Goal: Task Accomplishment & Management: Use online tool/utility

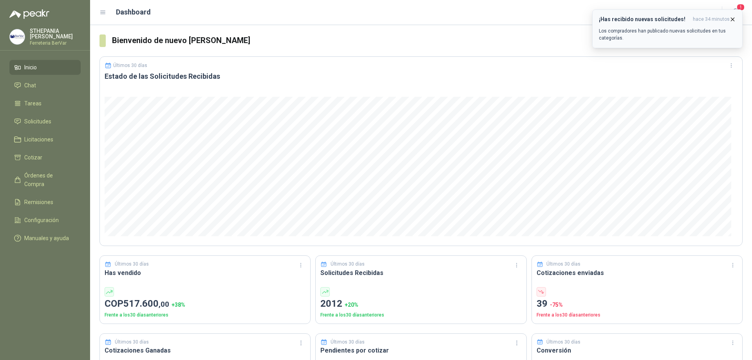
click at [683, 19] on h3 "¡Has recibido nuevas solicitudes!" at bounding box center [644, 19] width 91 height 7
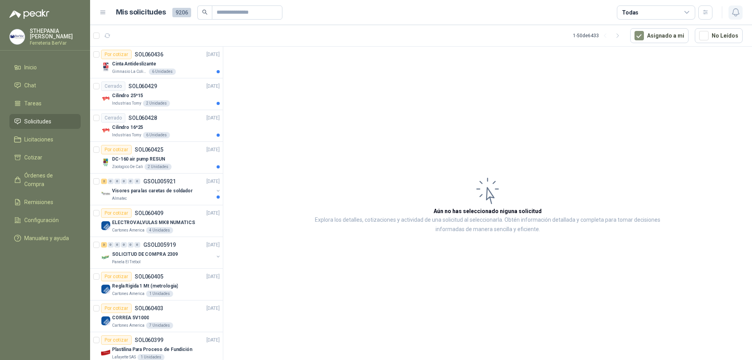
click at [736, 12] on icon "button" at bounding box center [736, 12] width 10 height 10
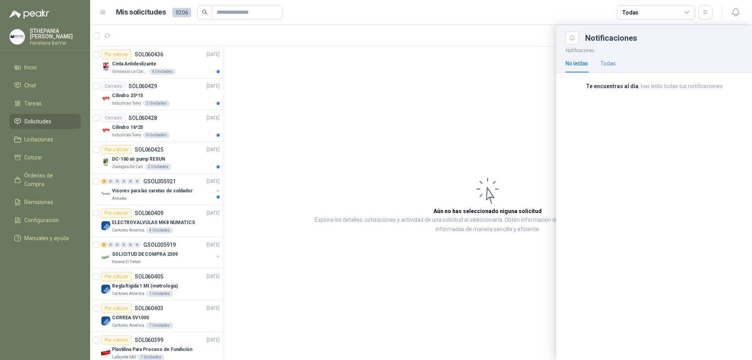
drag, startPoint x: 617, startPoint y: 58, endPoint x: 609, endPoint y: 61, distance: 8.2
click at [616, 58] on div "No leídas Todas" at bounding box center [654, 63] width 177 height 18
click at [611, 63] on div "Todas" at bounding box center [608, 63] width 15 height 9
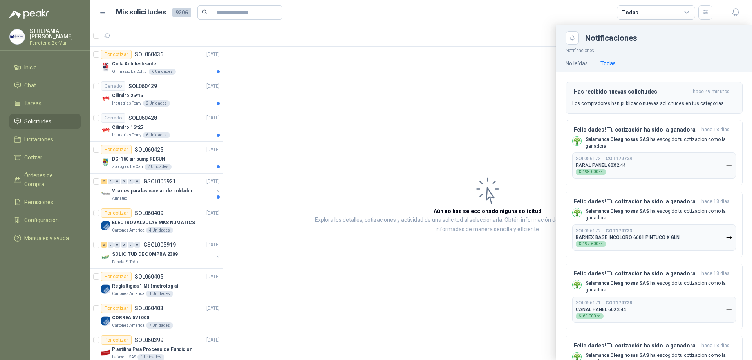
click at [623, 86] on button "¡Has recibido nuevas solicitudes! hace 49 minutos Los compradores han publicado…" at bounding box center [654, 98] width 177 height 32
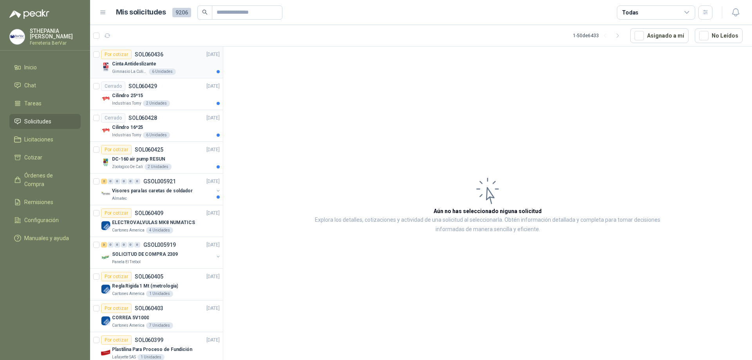
click at [153, 58] on div "Por cotizar SOL060436" at bounding box center [132, 54] width 62 height 9
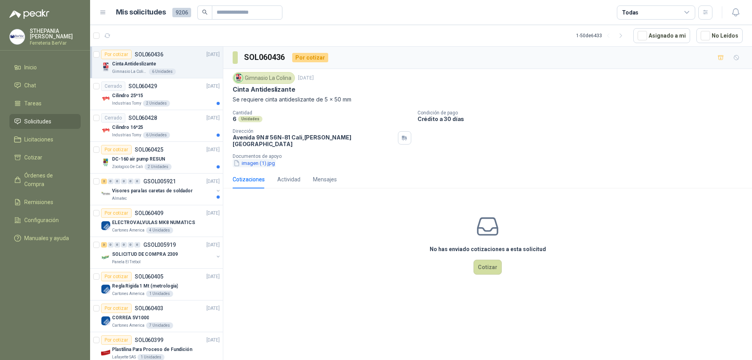
click at [264, 160] on button "imagen (1).jpg" at bounding box center [254, 163] width 43 height 8
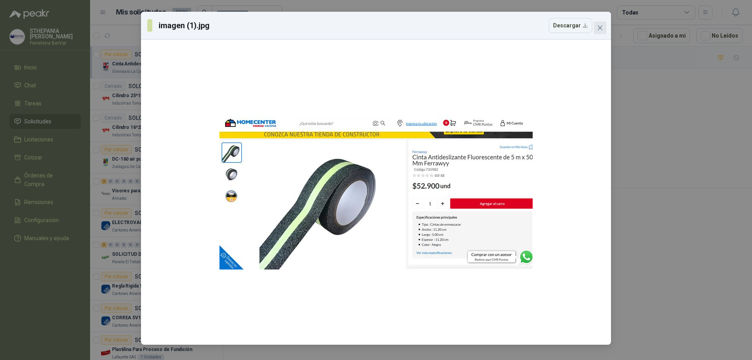
click at [601, 28] on icon "close" at bounding box center [600, 27] width 5 height 5
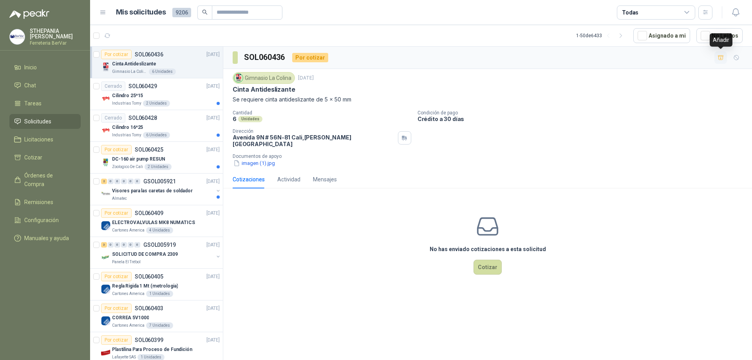
click at [723, 55] on icon "button" at bounding box center [721, 57] width 7 height 7
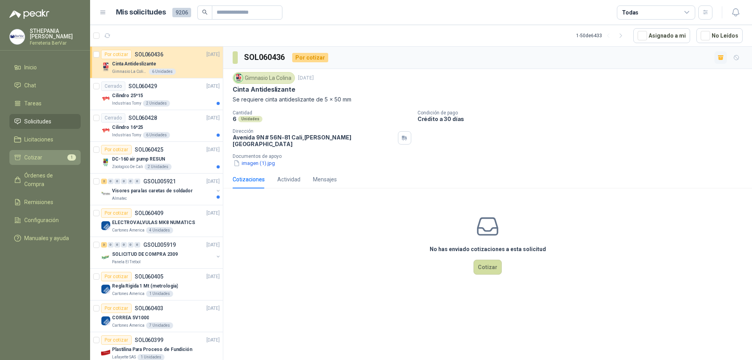
click at [35, 160] on span "Cotizar" at bounding box center [33, 157] width 18 height 9
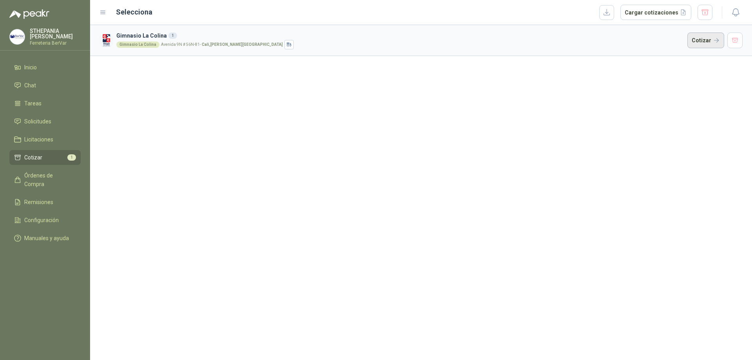
click at [700, 44] on button "Cotizar" at bounding box center [706, 41] width 37 height 16
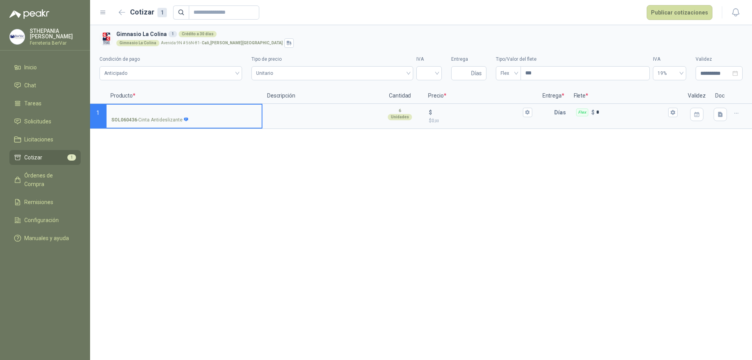
click at [234, 113] on input "SOL060436 - Cinta Antideslizante" at bounding box center [184, 113] width 146 height 6
click at [444, 105] on div "$ $ 0 ,00" at bounding box center [480, 116] width 112 height 23
click at [444, 109] on input "$ $ 0 ,00" at bounding box center [477, 112] width 87 height 6
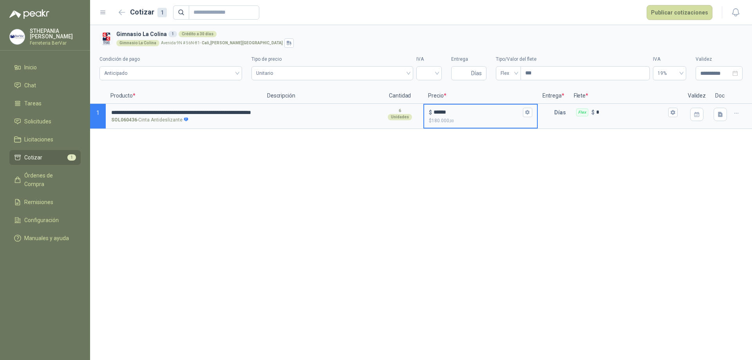
type input "******"
click at [521, 171] on div "**********" at bounding box center [421, 192] width 662 height 335
click at [554, 109] on p "Días" at bounding box center [561, 113] width 15 height 16
click at [554, 111] on p "Días" at bounding box center [561, 113] width 15 height 16
click at [549, 115] on input "text" at bounding box center [547, 113] width 16 height 16
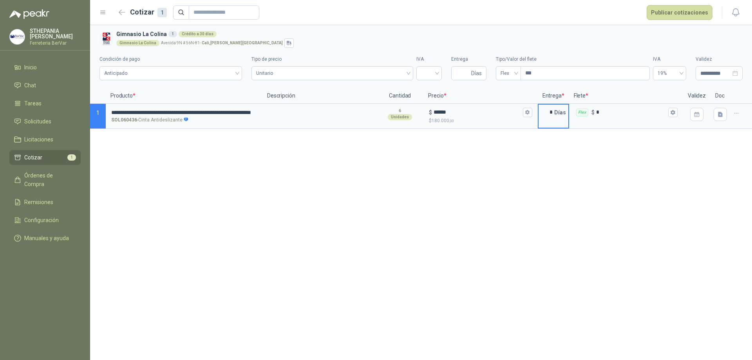
type input "*"
drag, startPoint x: 625, startPoint y: 223, endPoint x: 574, endPoint y: 200, distance: 56.3
click at [624, 224] on div "**********" at bounding box center [421, 192] width 662 height 335
click at [437, 73] on input "search" at bounding box center [429, 73] width 16 height 12
click at [429, 89] on div "19%" at bounding box center [429, 89] width 13 height 9
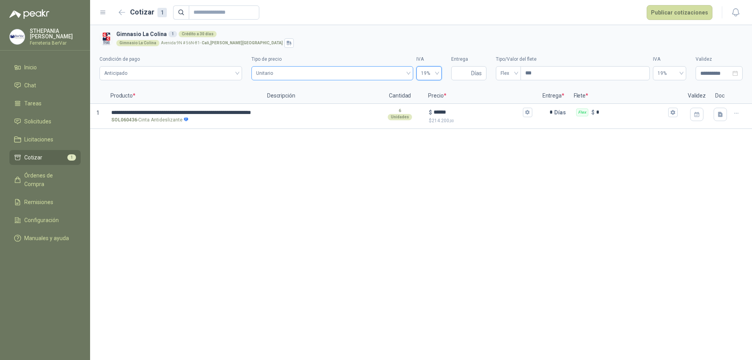
click at [364, 76] on span "Unitario" at bounding box center [332, 73] width 152 height 12
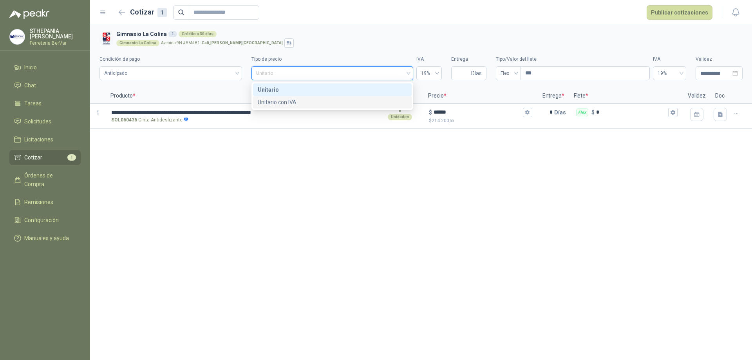
click at [362, 101] on div "Unitario con IVA" at bounding box center [332, 102] width 149 height 9
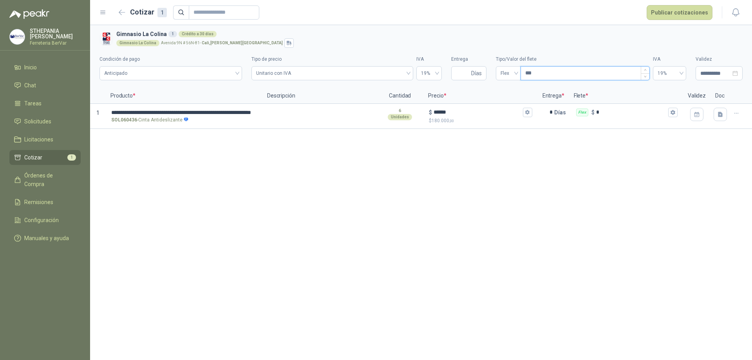
click at [543, 70] on input "***" at bounding box center [585, 73] width 129 height 13
type input "***"
type input "****"
type input "*****"
type input "*******"
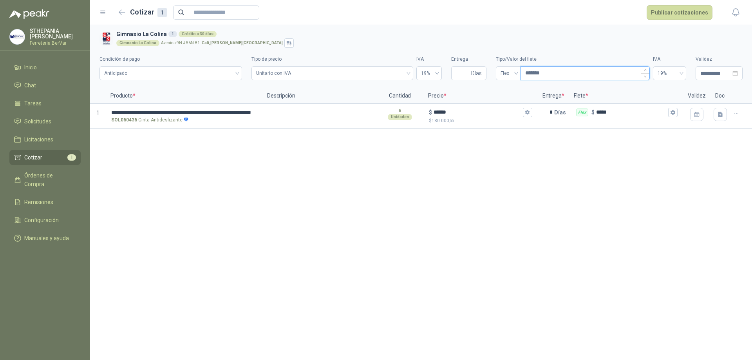
type input "********"
click at [661, 13] on button "Publicar cotizaciones" at bounding box center [680, 12] width 66 height 15
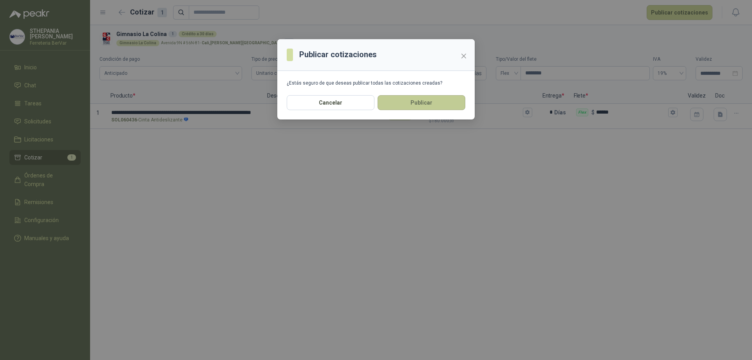
click at [436, 107] on button "Publicar" at bounding box center [422, 102] width 88 height 15
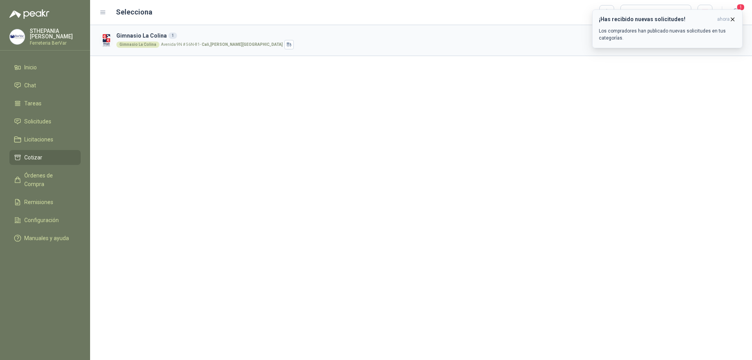
click at [696, 22] on h3 "¡Has recibido nuevas solicitudes!" at bounding box center [656, 19] width 115 height 7
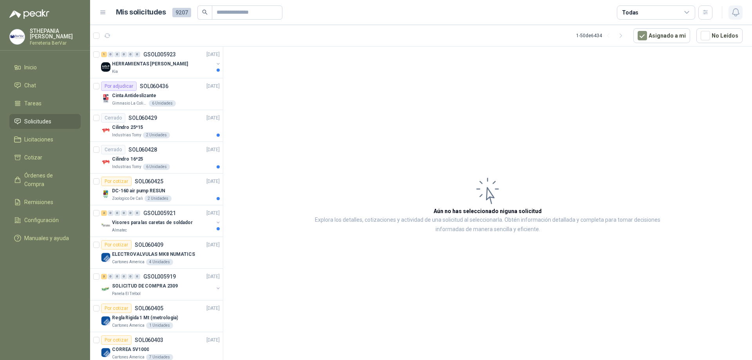
click at [739, 9] on icon "button" at bounding box center [736, 12] width 10 height 10
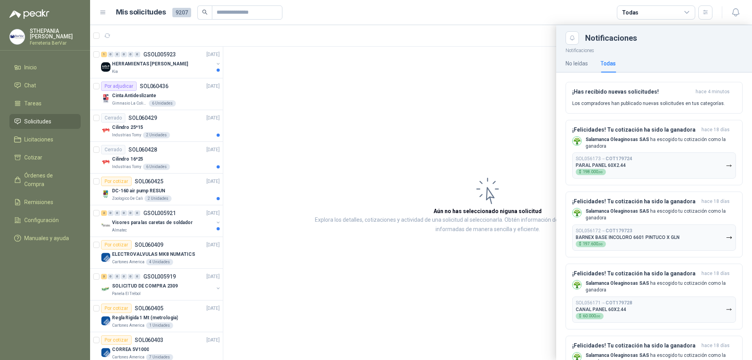
click at [333, 134] on div at bounding box center [421, 192] width 662 height 335
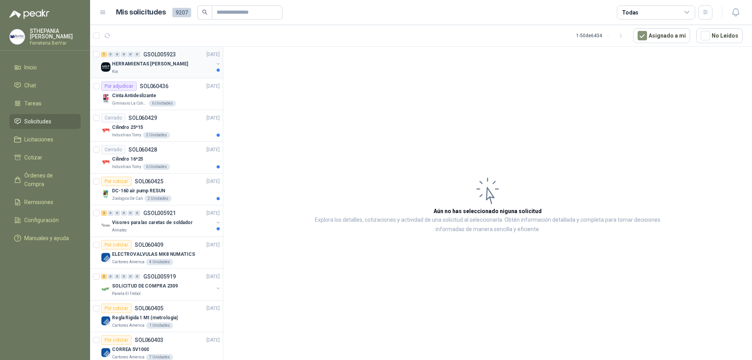
click at [155, 67] on p "HERRAMIENTAS [PERSON_NAME]" at bounding box center [150, 63] width 76 height 7
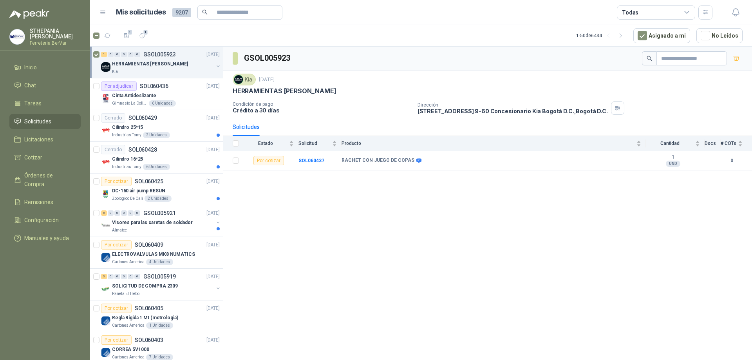
click at [154, 32] on article "1 1 1 - 50 de 6434 Asignado a mi No Leídos" at bounding box center [421, 35] width 662 height 21
click at [145, 34] on span "1" at bounding box center [145, 32] width 5 height 6
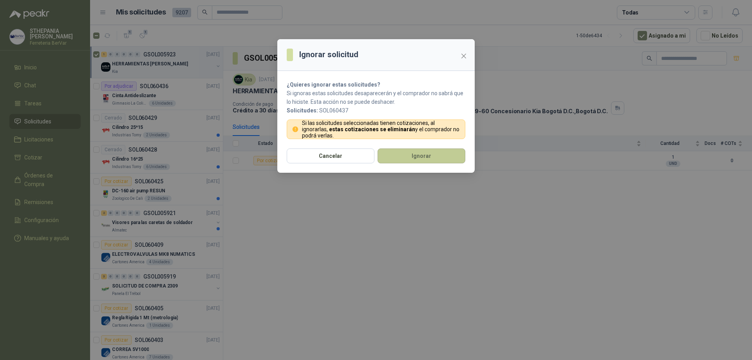
click at [417, 155] on button "Ignorar" at bounding box center [422, 155] width 88 height 15
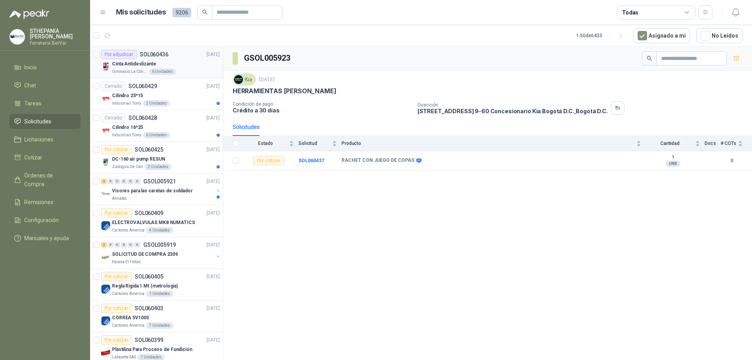
click at [178, 63] on div "Cinta Antideslizante" at bounding box center [166, 63] width 108 height 9
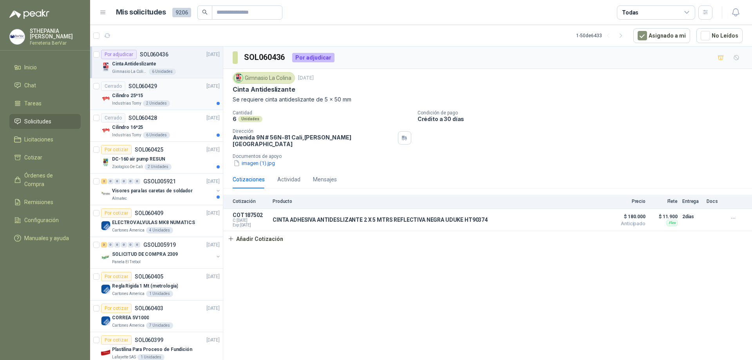
click at [178, 91] on div "Cerrado SOL060429 [DATE]" at bounding box center [160, 85] width 119 height 9
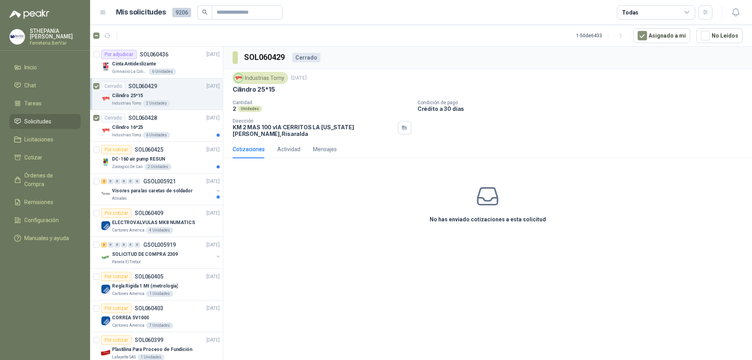
click at [100, 87] on article "Cerrado SOL060429 [DATE] Cilindro 25*15 Industrias Tomy 2 Unidades" at bounding box center [156, 94] width 133 height 32
click at [177, 154] on div "Por cotizar SOL060425 [DATE]" at bounding box center [160, 149] width 119 height 9
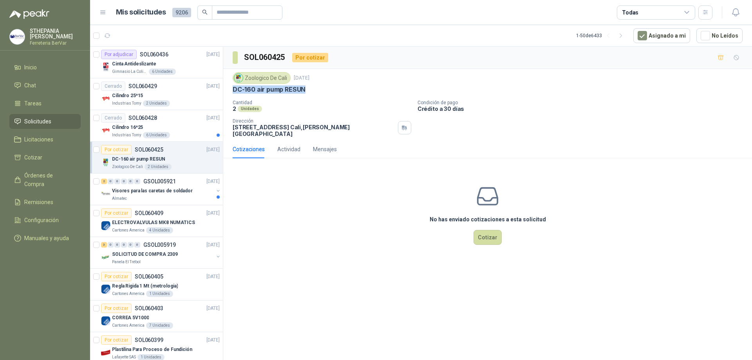
drag, startPoint x: 235, startPoint y: 89, endPoint x: 315, endPoint y: 89, distance: 79.1
click at [315, 89] on div "DC-160 air pump RESUN" at bounding box center [488, 89] width 510 height 8
click at [188, 200] on div "Almatec" at bounding box center [162, 199] width 101 height 6
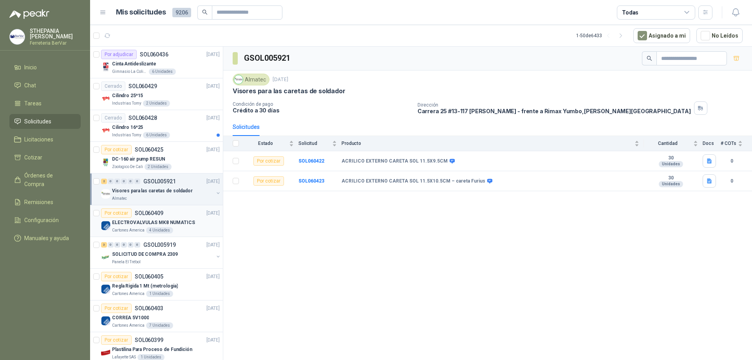
click at [170, 226] on div "ELECTROVALVULAS MK8 NUMATICS" at bounding box center [166, 222] width 108 height 9
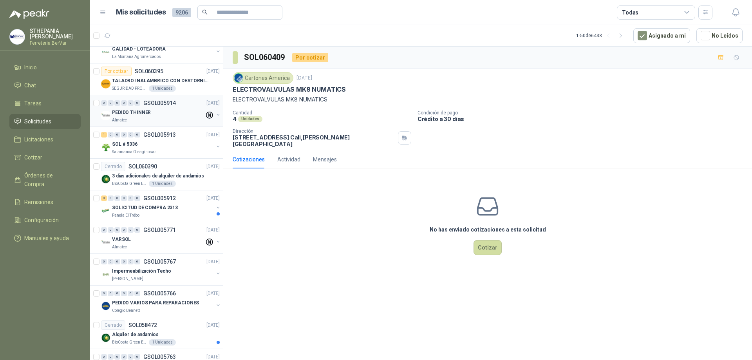
scroll to position [353, 0]
